Goal: Task Accomplishment & Management: Use online tool/utility

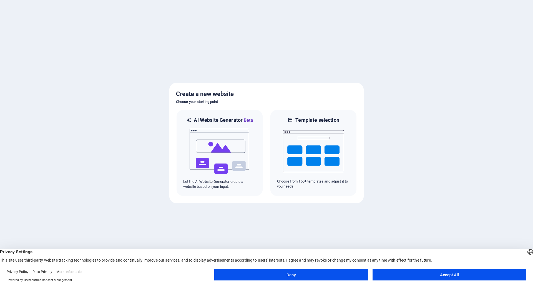
click at [454, 277] on button "Accept All" at bounding box center [449, 274] width 154 height 11
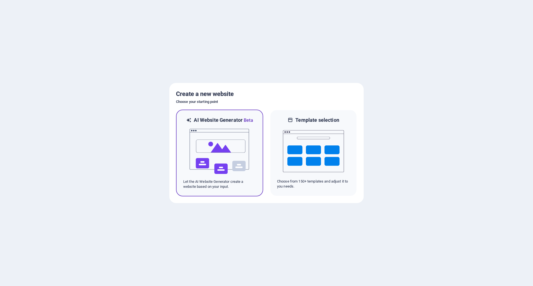
click at [245, 155] on img at bounding box center [219, 151] width 61 height 55
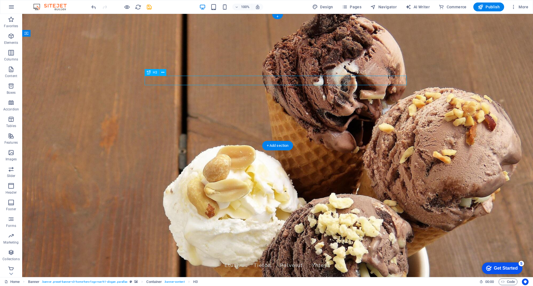
click at [162, 73] on icon at bounding box center [162, 73] width 3 height 6
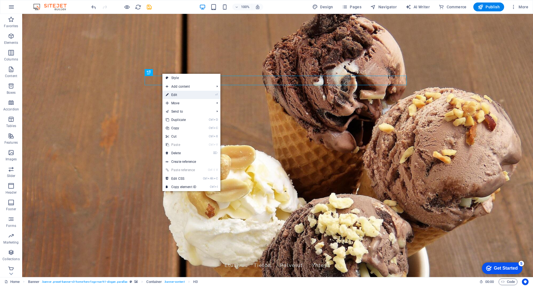
click at [178, 94] on link "⏎ Edit" at bounding box center [180, 95] width 37 height 8
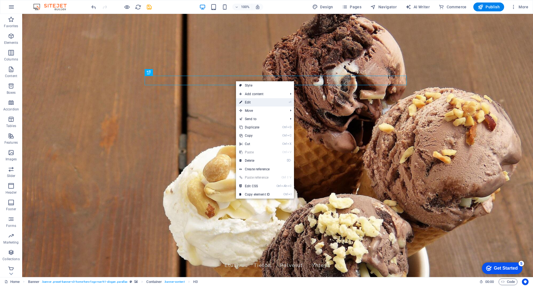
click at [258, 104] on link "⏎ Edit" at bounding box center [254, 102] width 37 height 8
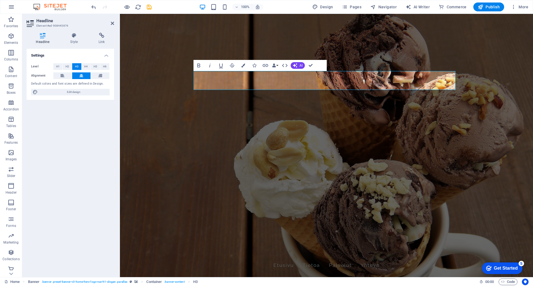
click at [449, 141] on figure at bounding box center [326, 145] width 413 height 263
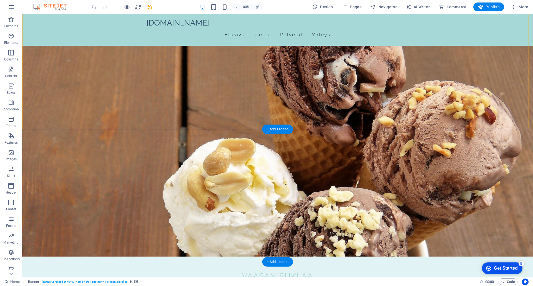
scroll to position [28, 0]
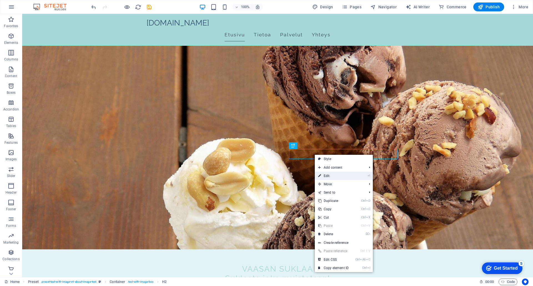
click at [334, 177] on link "⏎ Edit" at bounding box center [333, 176] width 37 height 8
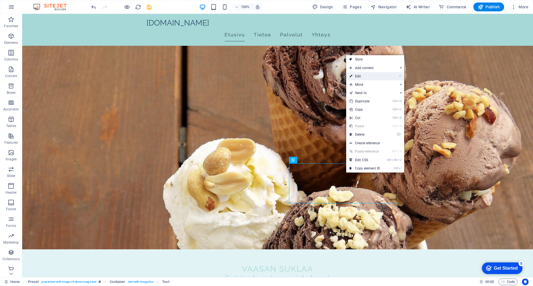
click at [364, 77] on link "⏎ Edit" at bounding box center [364, 76] width 37 height 8
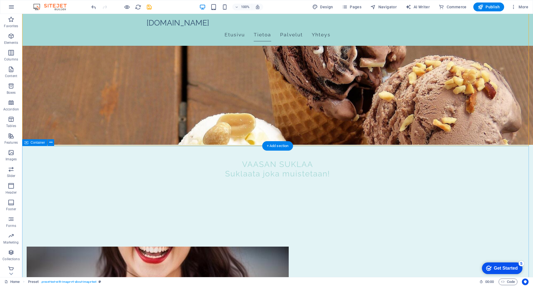
scroll to position [139, 0]
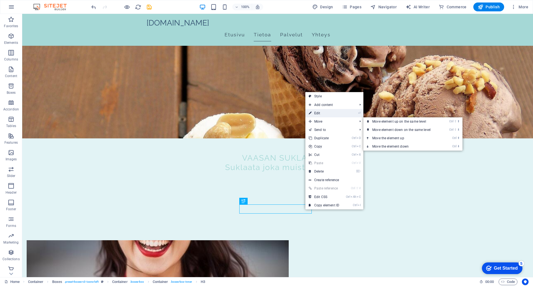
click at [324, 114] on link "⏎ Edit" at bounding box center [323, 113] width 37 height 8
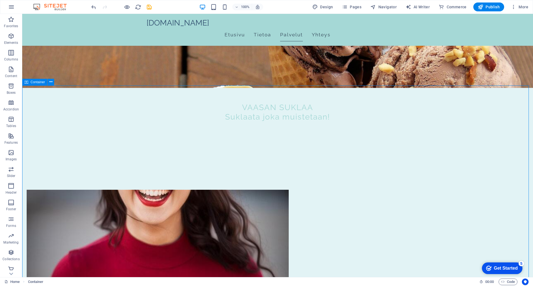
scroll to position [194, 0]
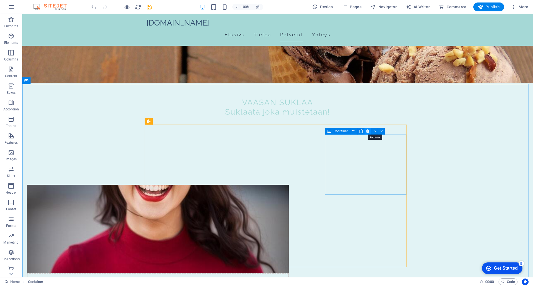
click at [367, 131] on icon at bounding box center [367, 131] width 3 height 6
click at [376, 121] on icon at bounding box center [375, 121] width 3 height 6
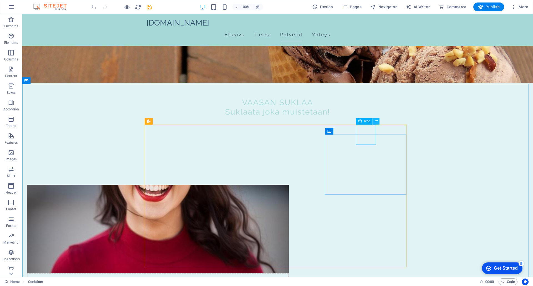
click at [377, 122] on icon at bounding box center [375, 121] width 3 height 6
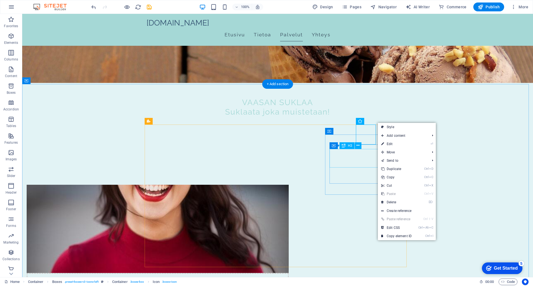
drag, startPoint x: 358, startPoint y: 164, endPoint x: 360, endPoint y: 166, distance: 3.3
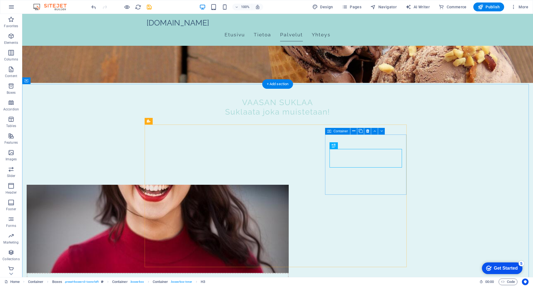
click at [367, 130] on icon at bounding box center [367, 131] width 3 height 6
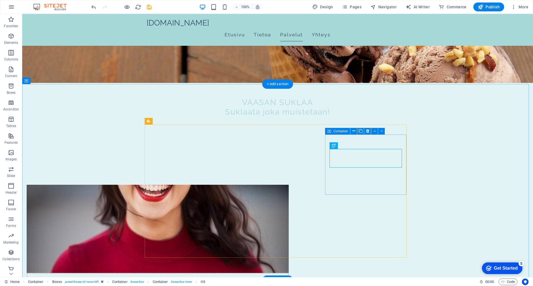
click at [368, 132] on icon at bounding box center [367, 131] width 3 height 6
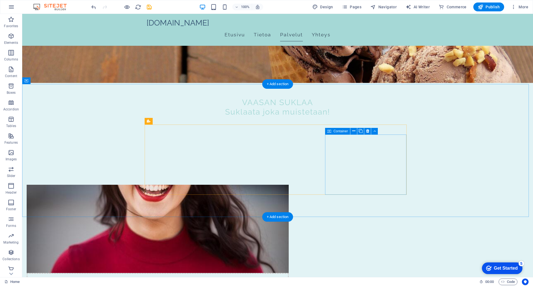
click at [368, 132] on icon at bounding box center [367, 131] width 3 height 6
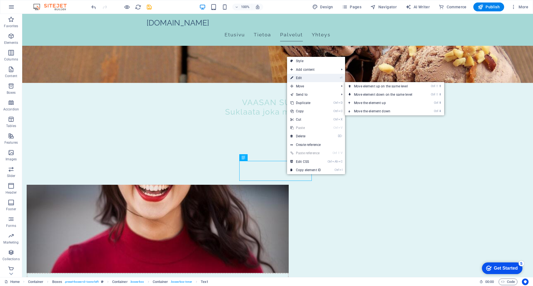
click at [304, 77] on link "⏎ Edit" at bounding box center [305, 78] width 37 height 8
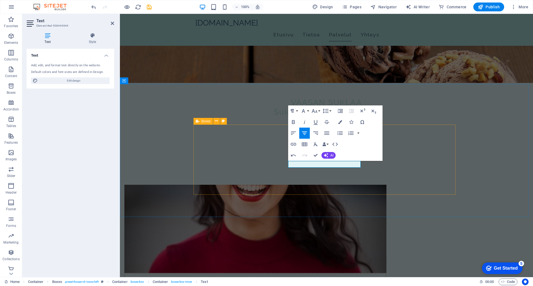
drag, startPoint x: 492, startPoint y: 165, endPoint x: 452, endPoint y: 152, distance: 42.4
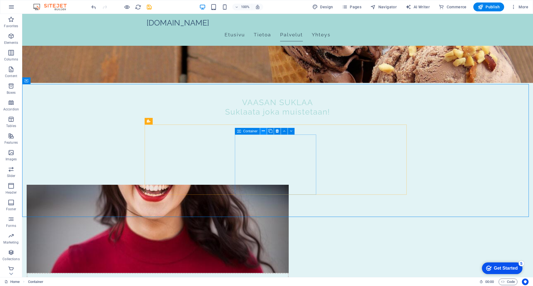
click at [262, 131] on icon at bounding box center [263, 131] width 3 height 6
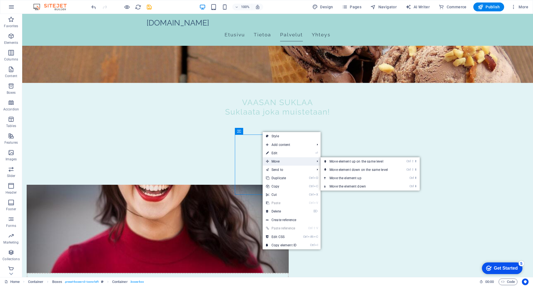
click at [278, 160] on span "Move" at bounding box center [287, 161] width 50 height 8
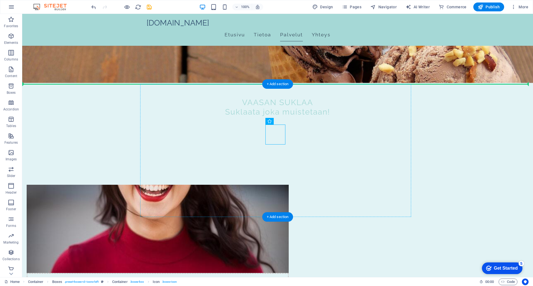
drag, startPoint x: 283, startPoint y: 128, endPoint x: 341, endPoint y: 128, distance: 58.3
drag, startPoint x: 276, startPoint y: 141, endPoint x: 345, endPoint y: 143, distance: 68.5
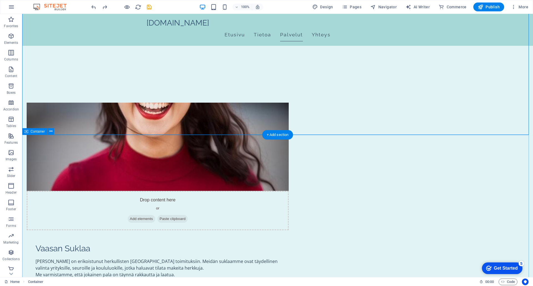
scroll to position [277, 0]
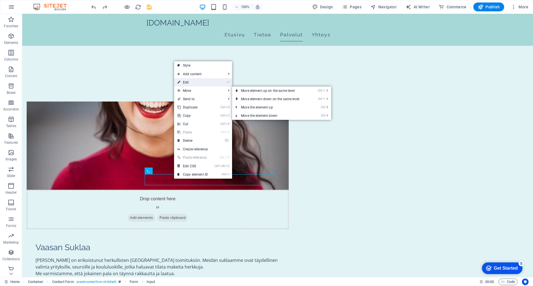
click at [190, 83] on link "⏎ Edit" at bounding box center [192, 82] width 37 height 8
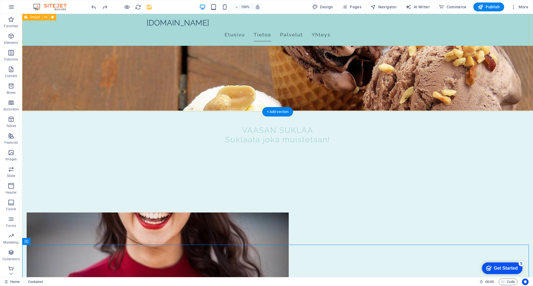
scroll to position [55, 0]
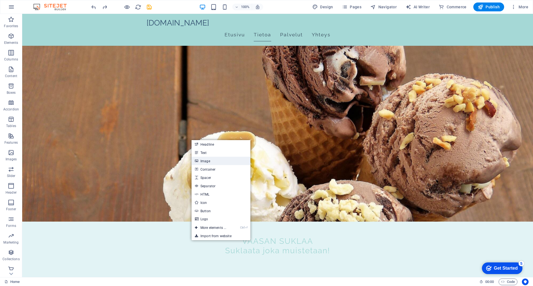
click at [206, 161] on link "Image" at bounding box center [220, 161] width 59 height 8
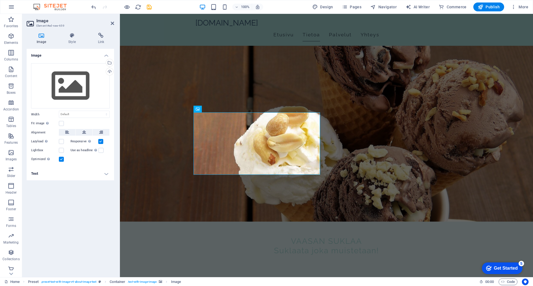
click at [178, 75] on figure at bounding box center [326, 89] width 413 height 263
